Goal: Information Seeking & Learning: Learn about a topic

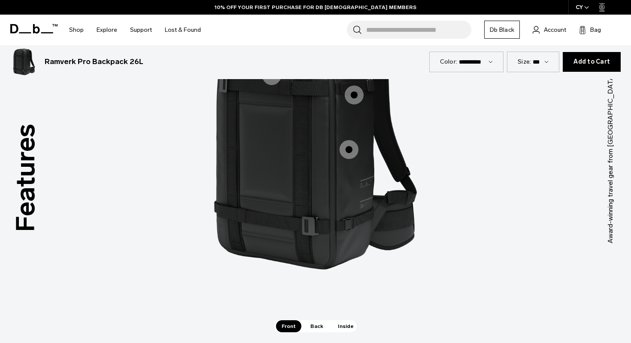
scroll to position [793, 0]
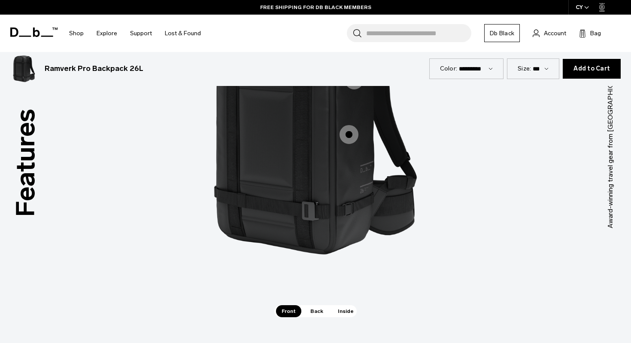
click at [313, 309] on span "Back" at bounding box center [317, 311] width 24 height 12
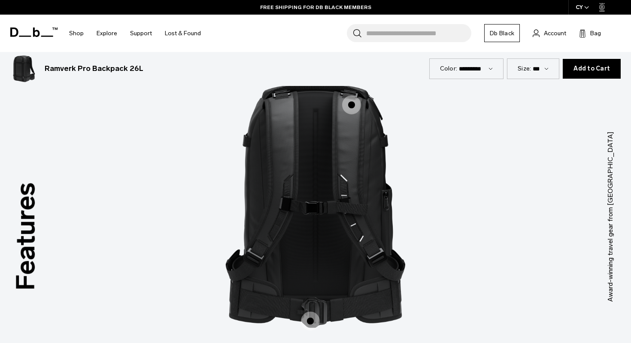
scroll to position [728, 0]
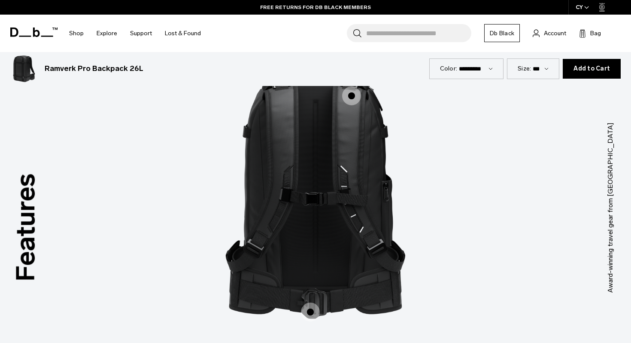
click at [309, 308] on span "2 / 3" at bounding box center [310, 311] width 19 height 19
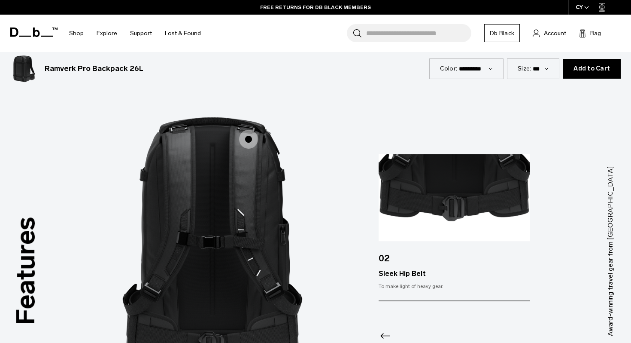
scroll to position [665, 0]
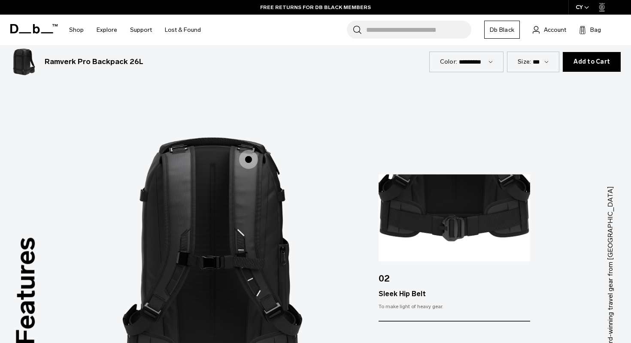
click at [250, 159] on span "2 / 3" at bounding box center [248, 159] width 19 height 19
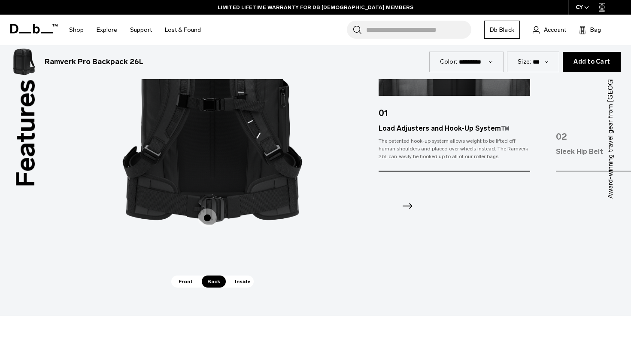
scroll to position [838, 0]
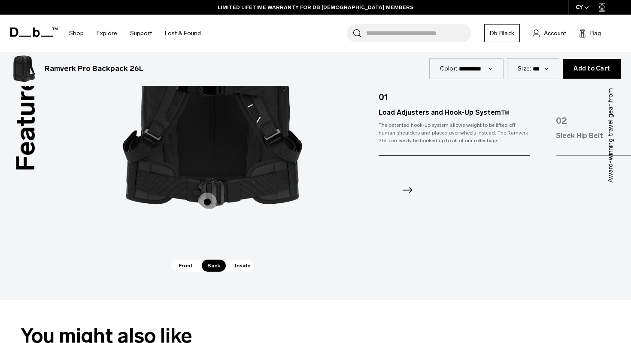
click at [239, 263] on span "Inside" at bounding box center [242, 265] width 27 height 12
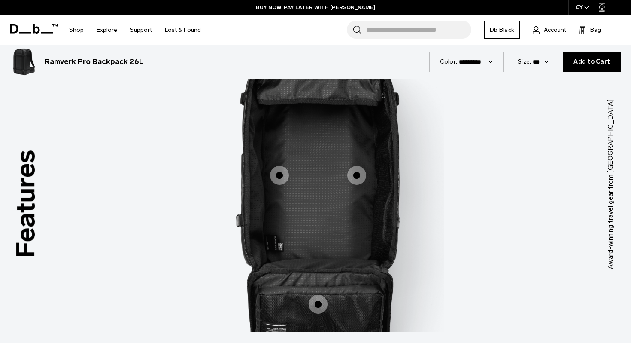
scroll to position [747, 0]
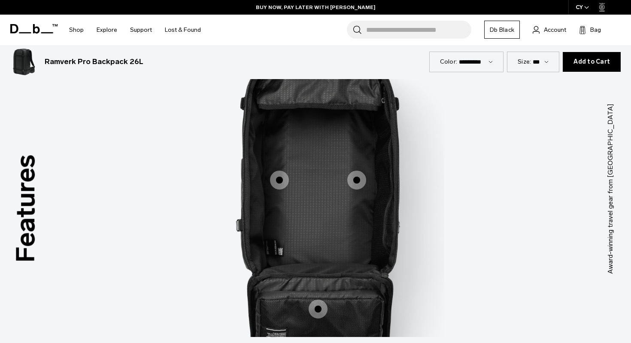
click at [279, 183] on span "3 / 3" at bounding box center [279, 180] width 19 height 19
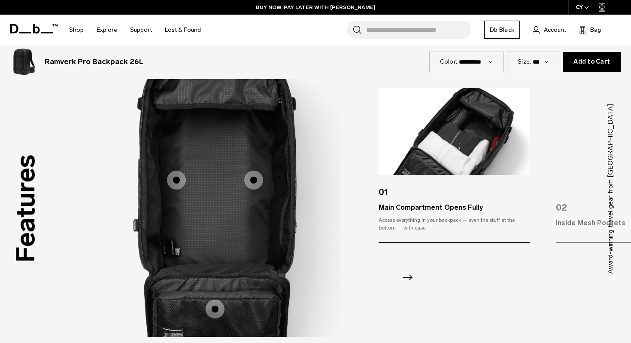
click at [257, 180] on span "3 / 3" at bounding box center [253, 180] width 19 height 19
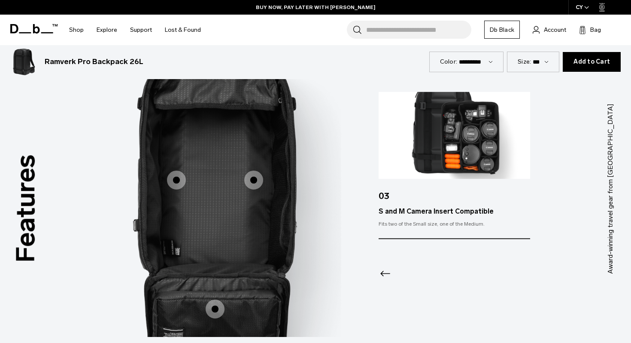
click at [217, 307] on span "3 / 3" at bounding box center [215, 308] width 19 height 19
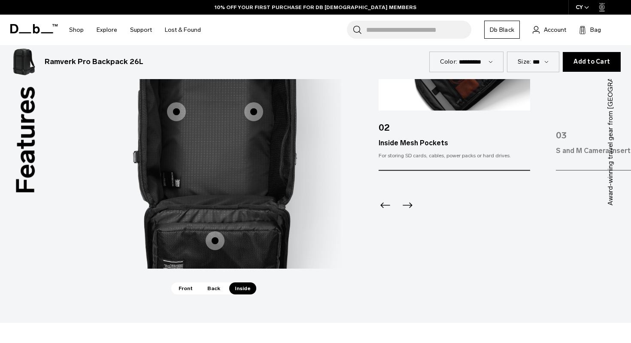
scroll to position [848, 0]
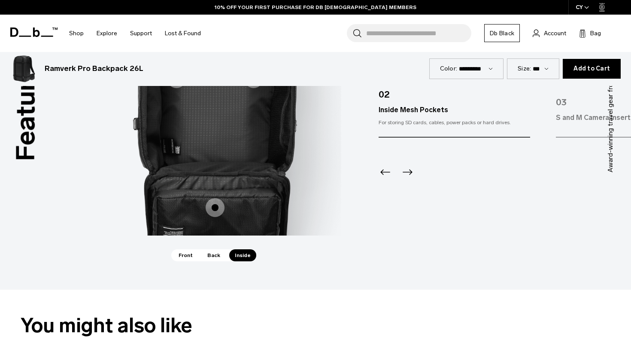
click at [214, 254] on span "Back" at bounding box center [214, 255] width 24 height 12
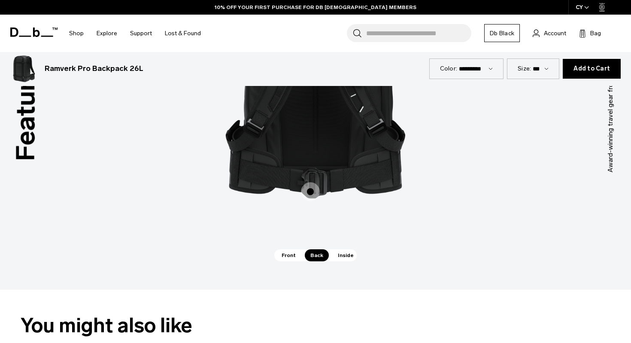
click at [283, 255] on span "Front" at bounding box center [288, 255] width 25 height 12
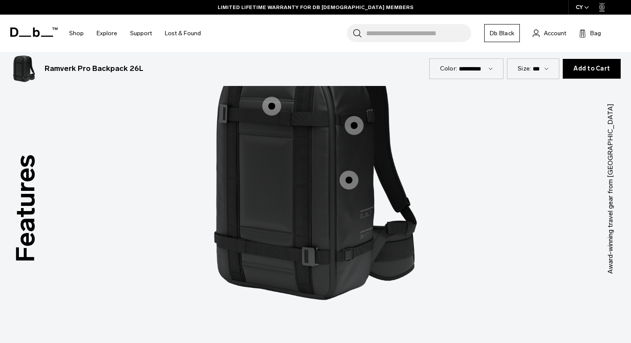
scroll to position [752, 0]
